Goal: Information Seeking & Learning: Stay updated

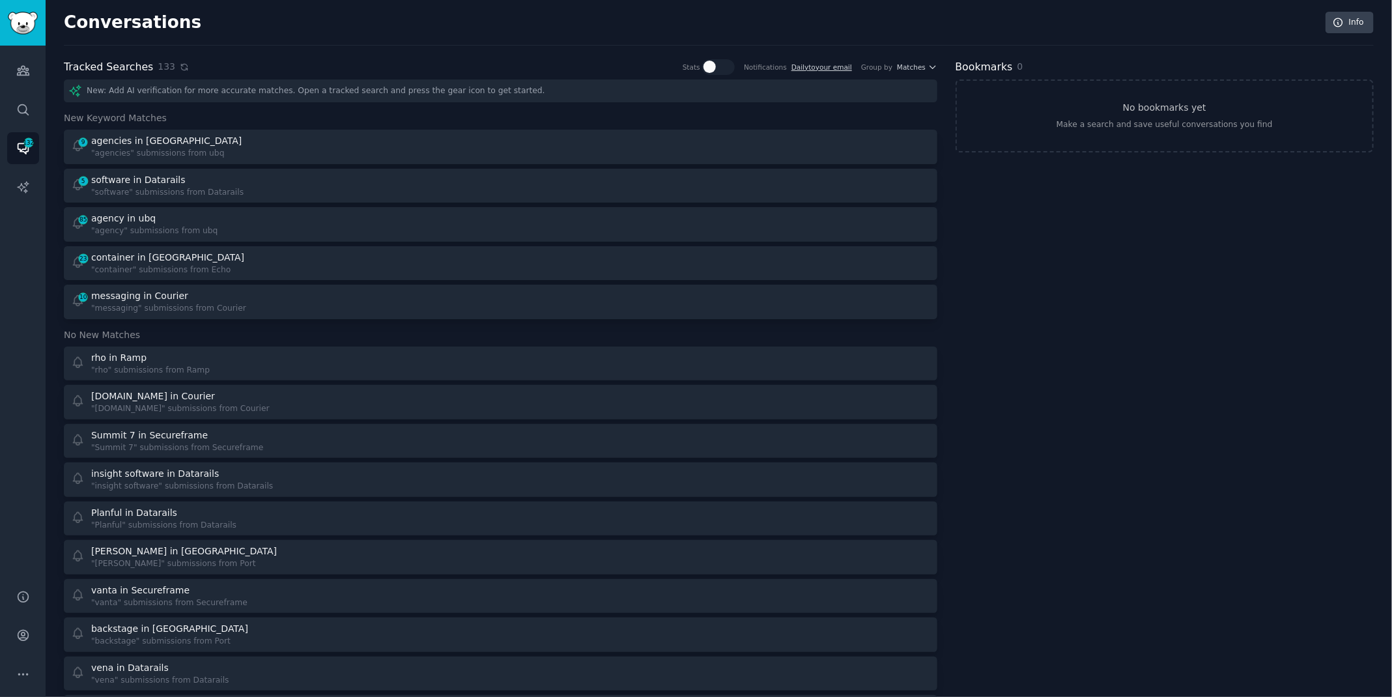
click at [180, 65] on icon at bounding box center [184, 67] width 9 height 9
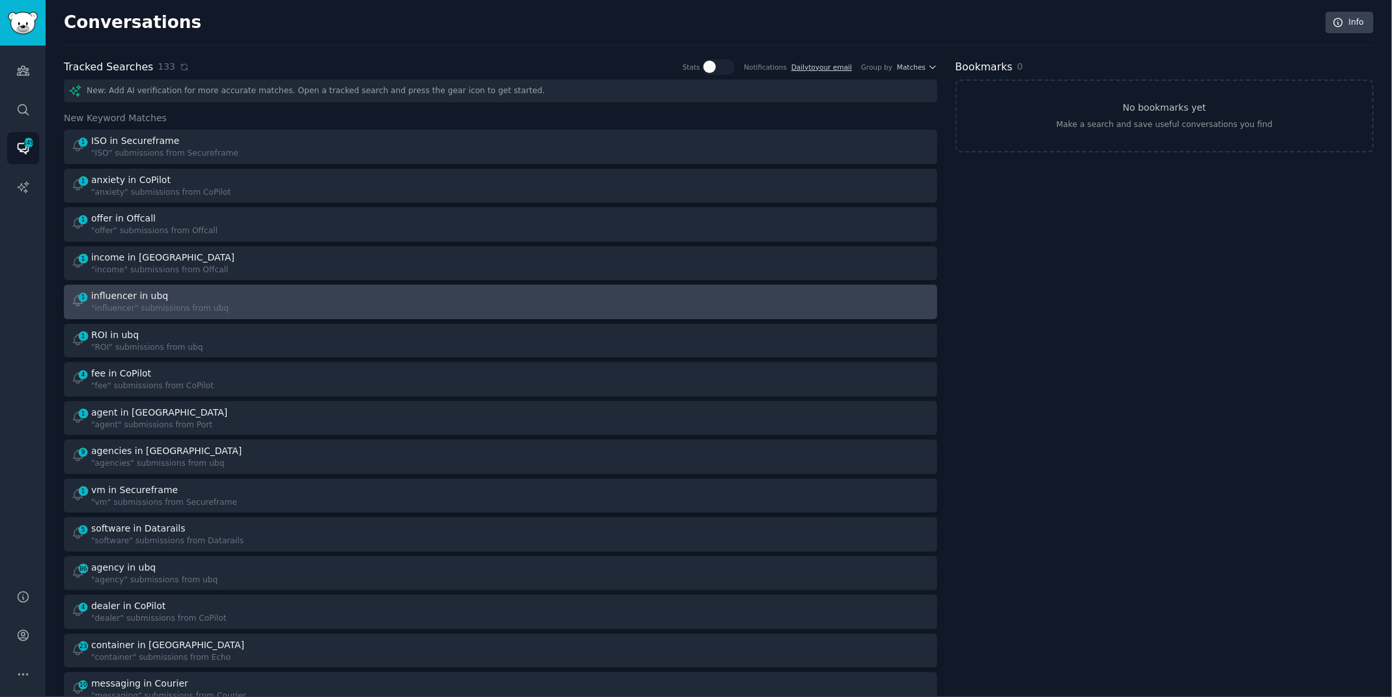
click at [511, 301] on div at bounding box center [720, 301] width 421 height 25
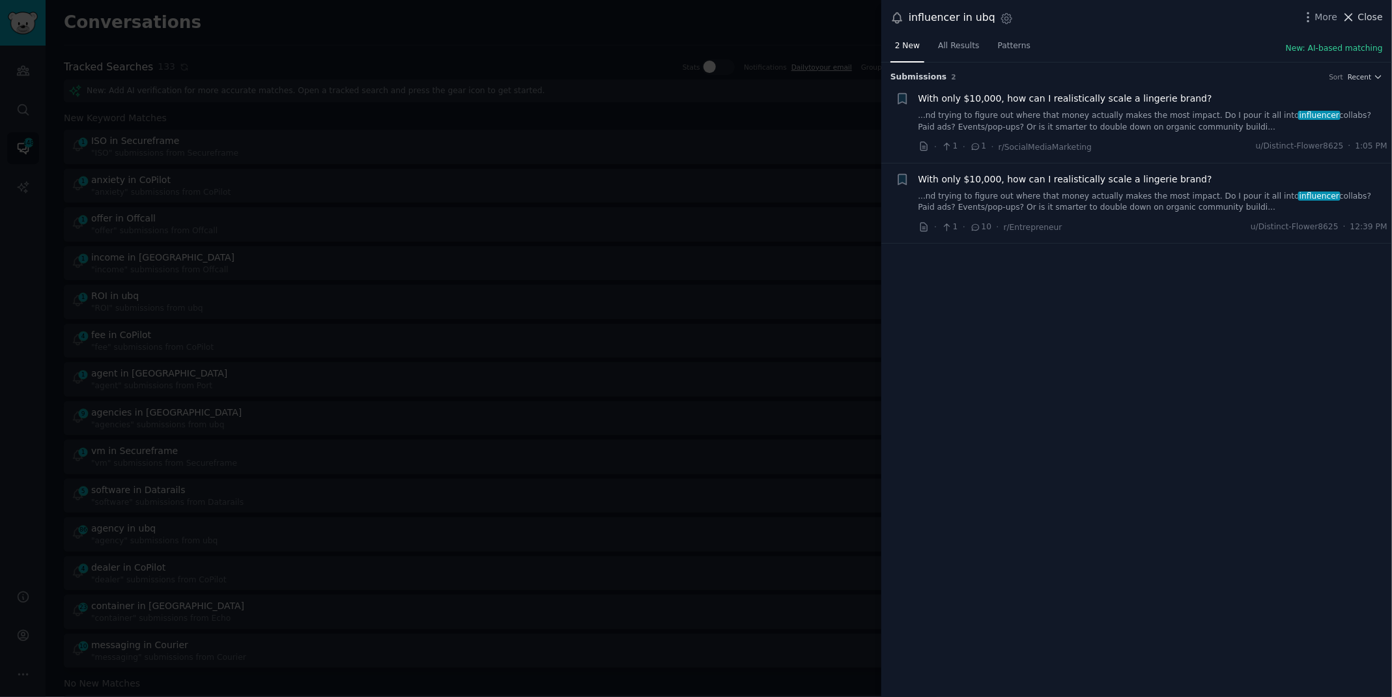
click at [1360, 18] on span "Close" at bounding box center [1370, 17] width 25 height 14
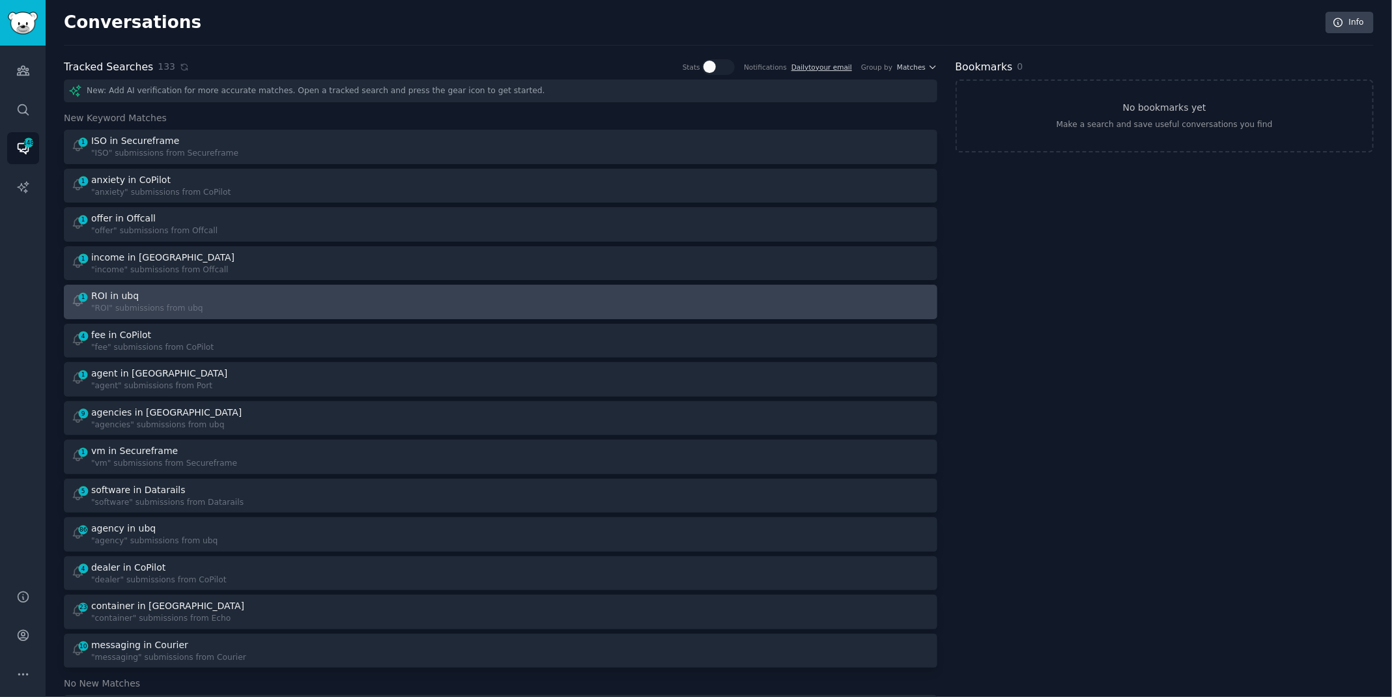
click at [473, 302] on div "1 ROI in ubq "ROI" submissions from ubq" at bounding box center [281, 301] width 421 height 25
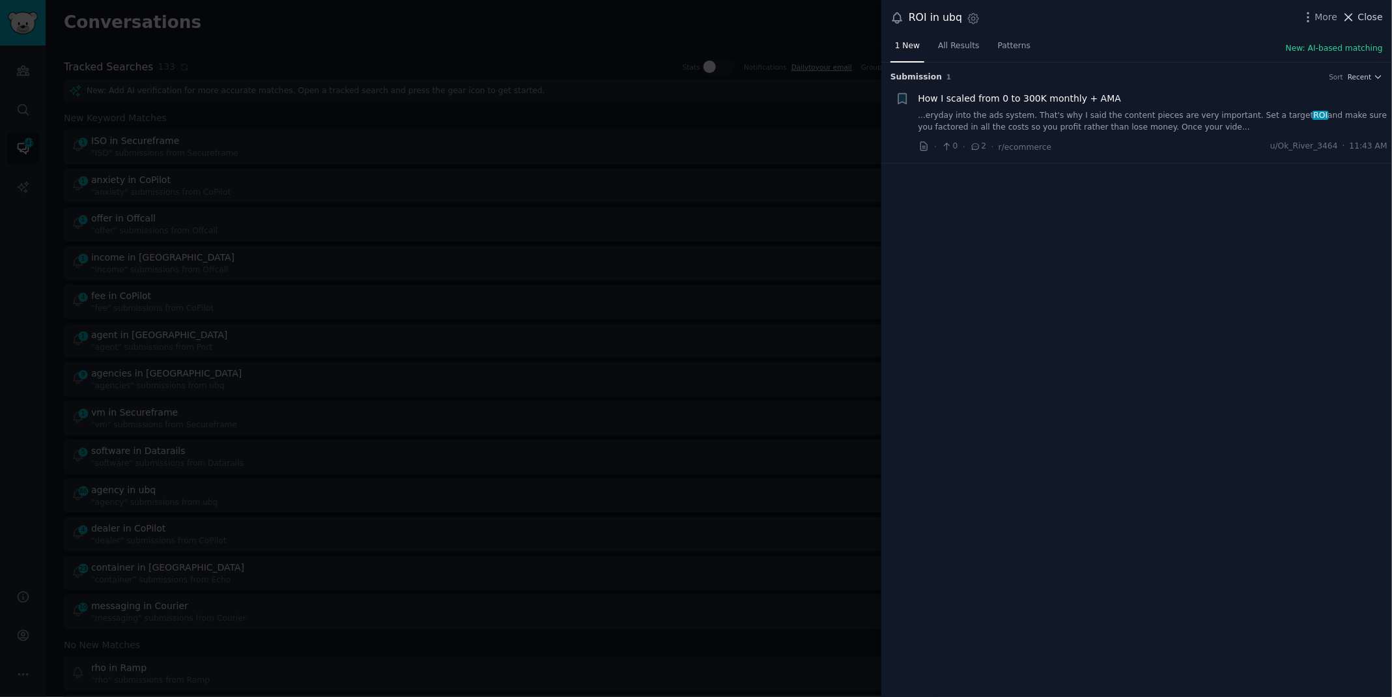
click at [1376, 18] on span "Close" at bounding box center [1370, 17] width 25 height 14
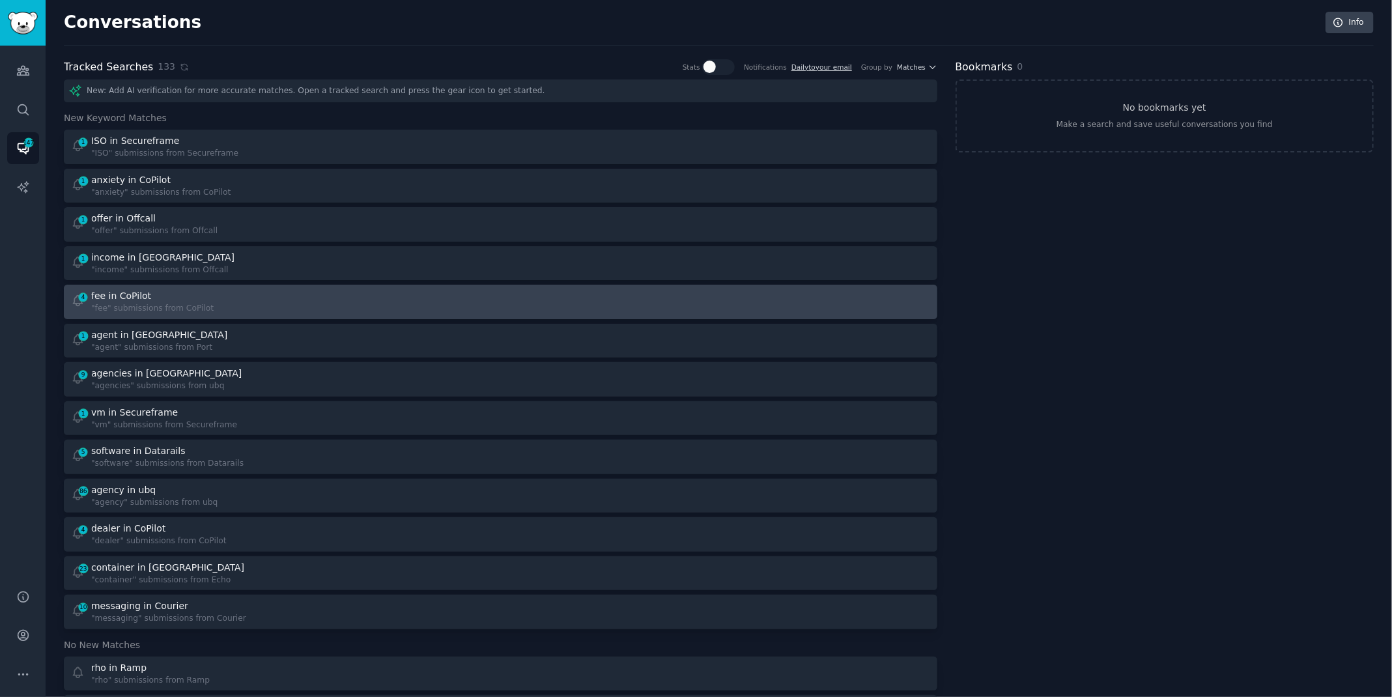
click at [390, 299] on div "4 fee in CoPilot "fee" submissions from CoPilot" at bounding box center [281, 301] width 421 height 25
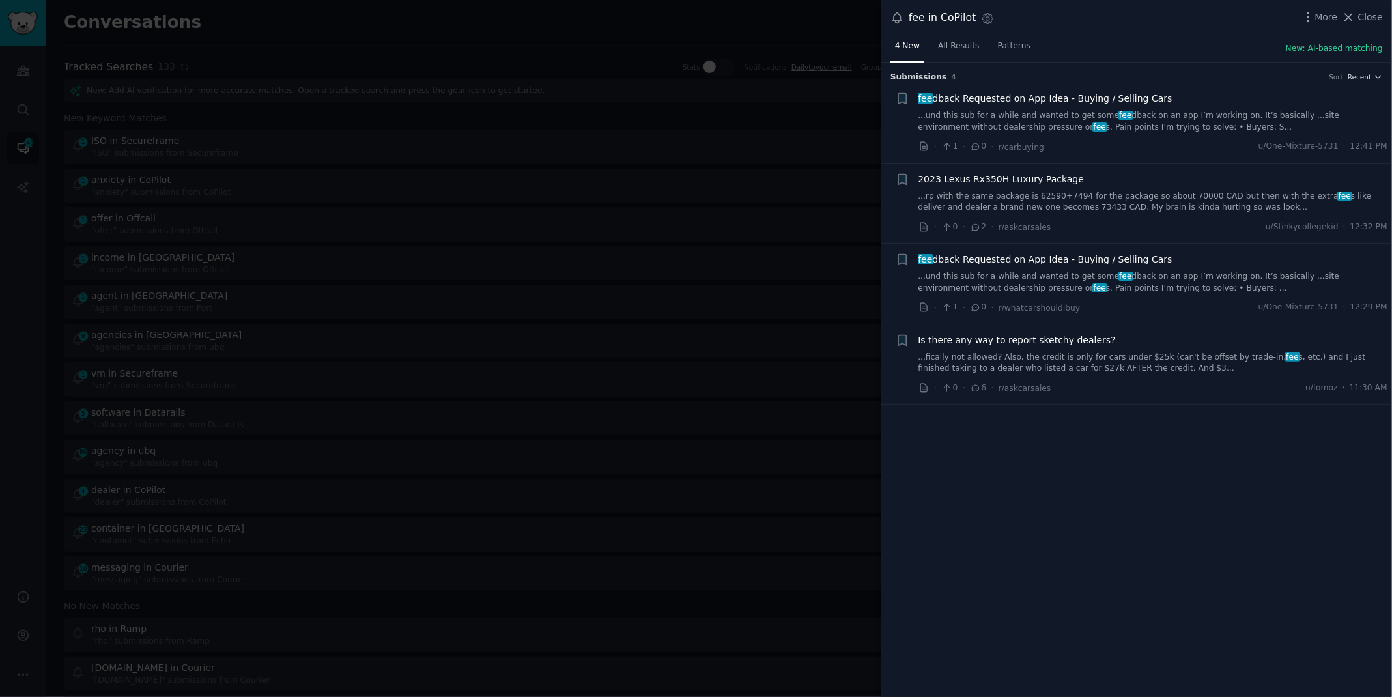
click at [33, 311] on div at bounding box center [696, 348] width 1392 height 697
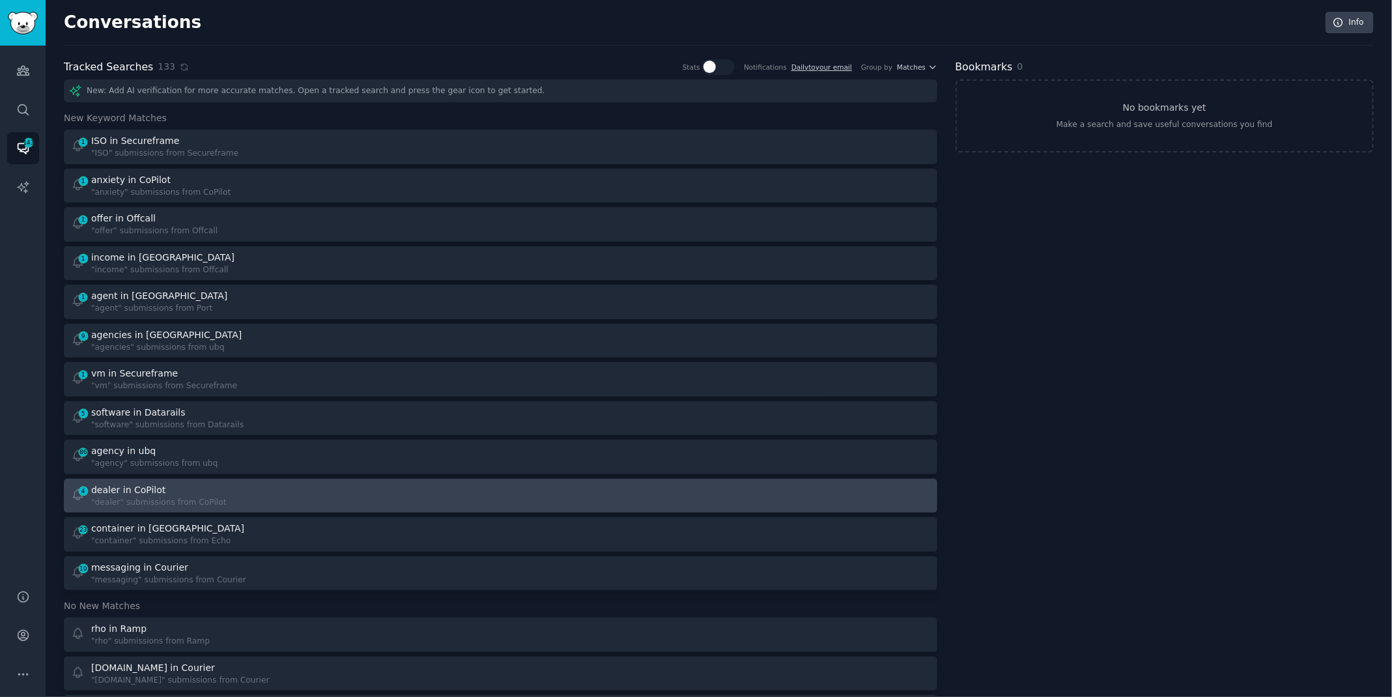
click at [254, 496] on div "4 dealer in CoPilot "dealer" submissions from CoPilot" at bounding box center [281, 495] width 421 height 25
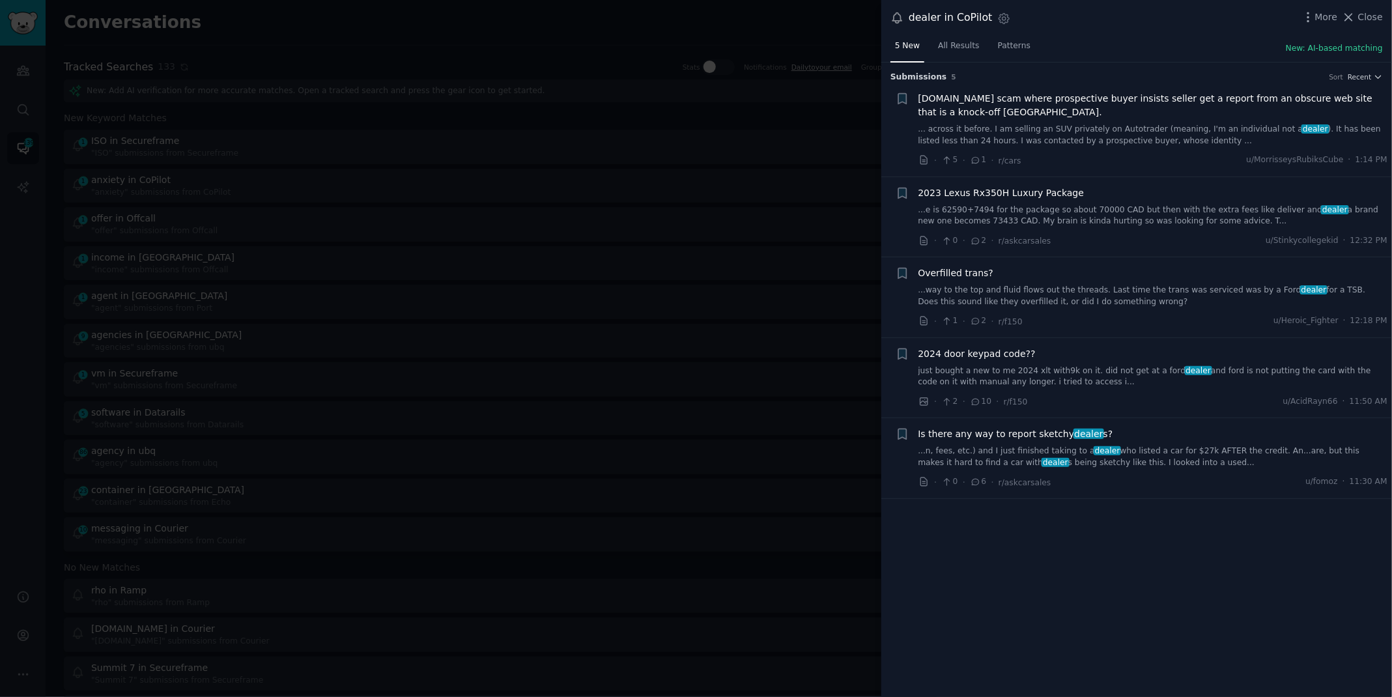
click at [22, 435] on div at bounding box center [696, 348] width 1392 height 697
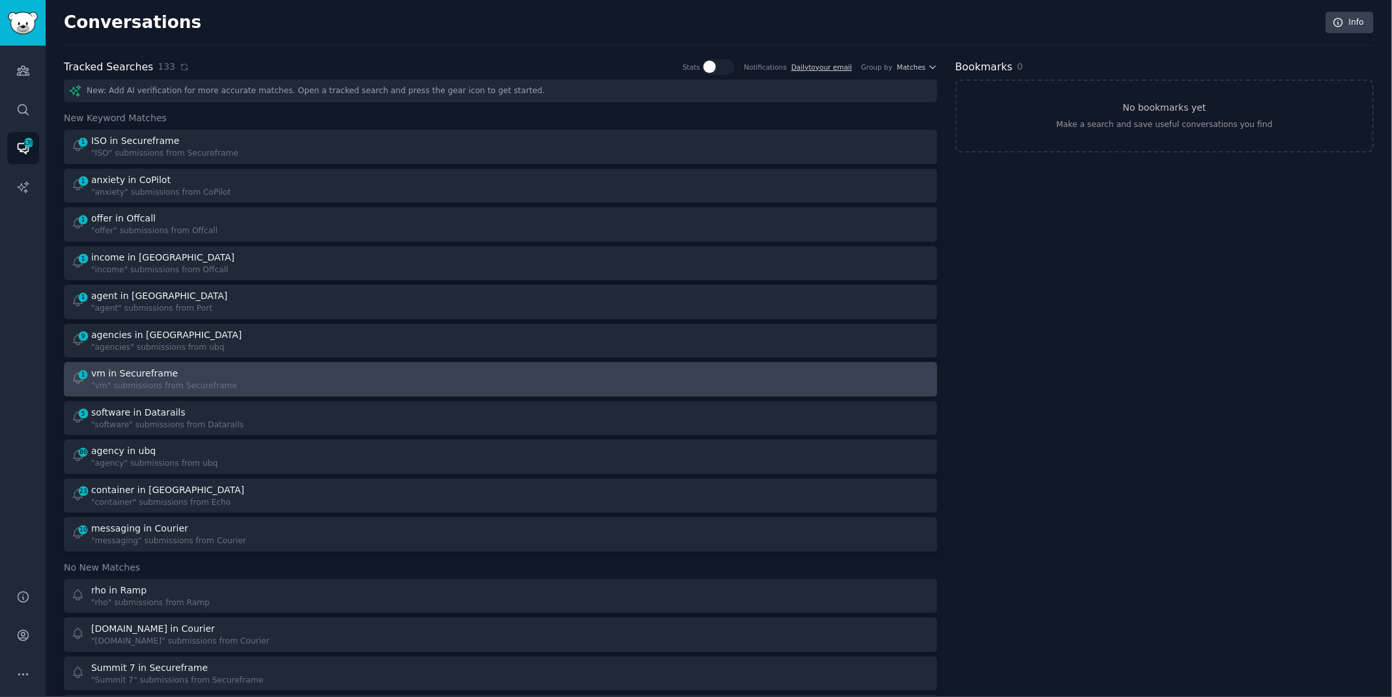
click at [201, 384] on div ""vm" submissions from Secureframe" at bounding box center [164, 387] width 146 height 12
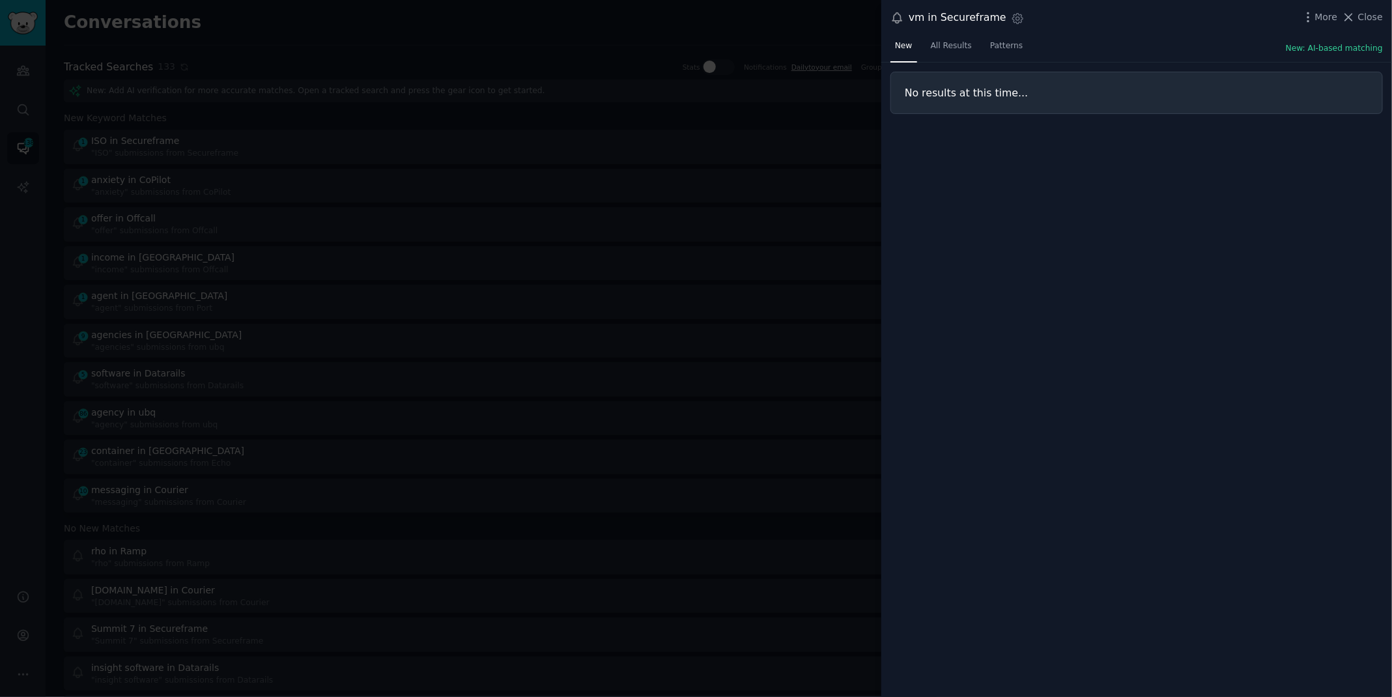
click at [438, 10] on div at bounding box center [696, 348] width 1392 height 697
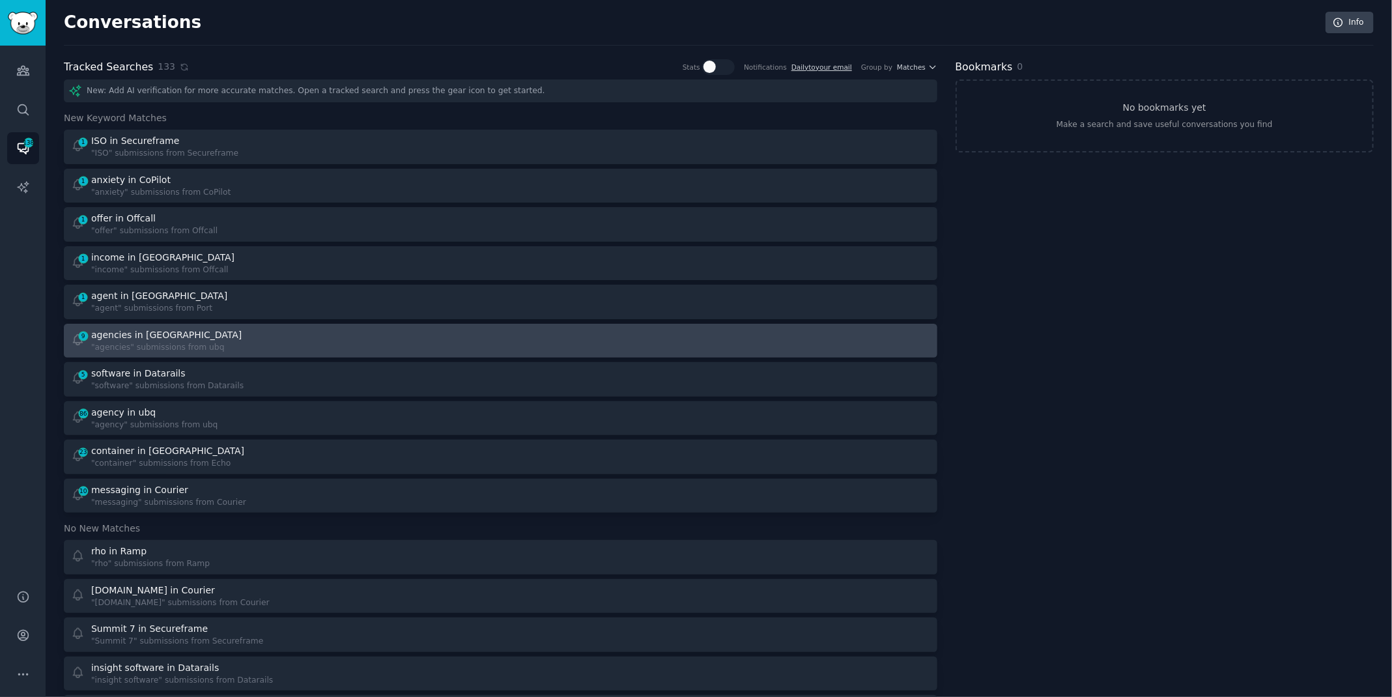
click at [233, 339] on div "9 agencies in ubq "agencies" submissions from ubq" at bounding box center [281, 340] width 421 height 25
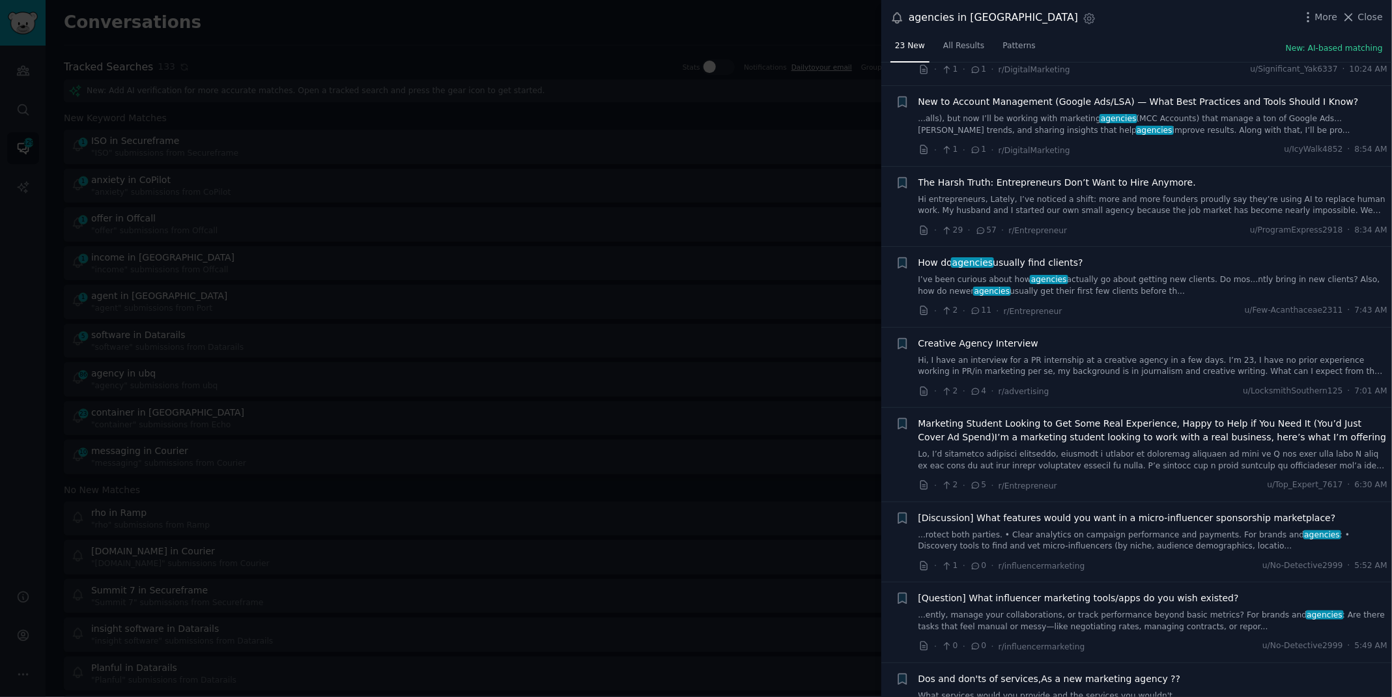
scroll to position [171, 0]
click at [452, 20] on div at bounding box center [696, 348] width 1392 height 697
